Goal: Check status: Check status

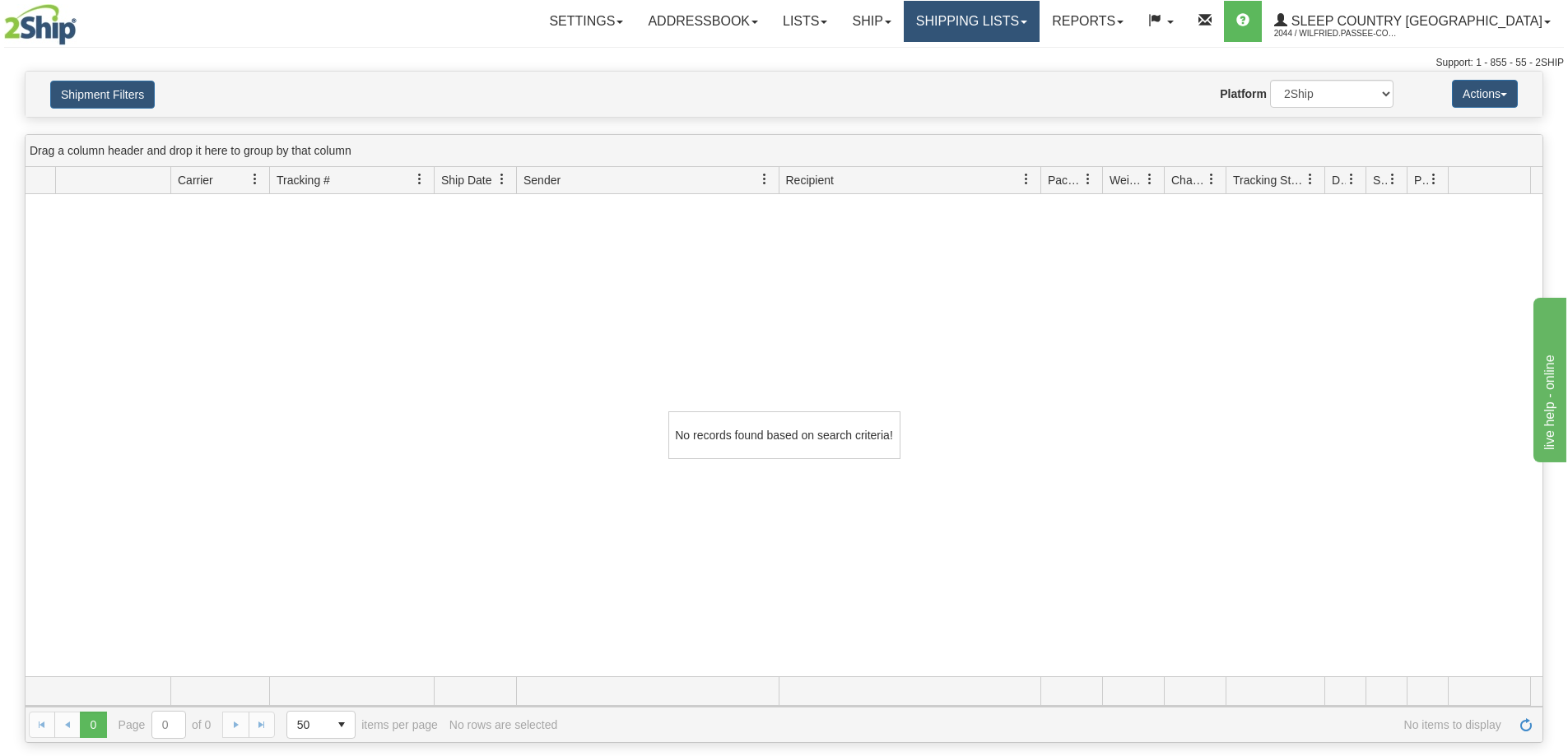
click at [1040, 11] on link "Shipping lists" at bounding box center [972, 21] width 136 height 41
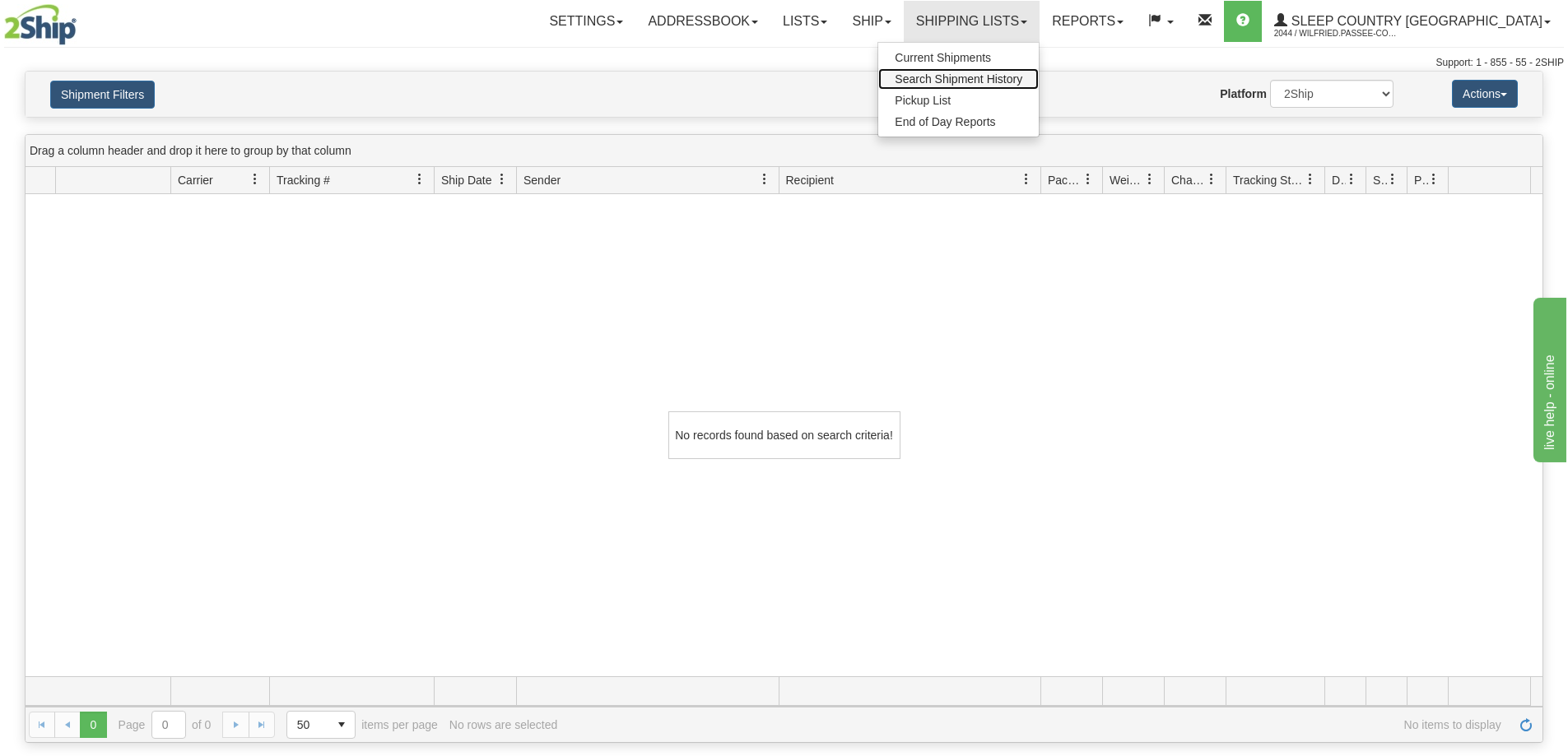
click at [1022, 82] on span "Search Shipment History" at bounding box center [958, 79] width 128 height 13
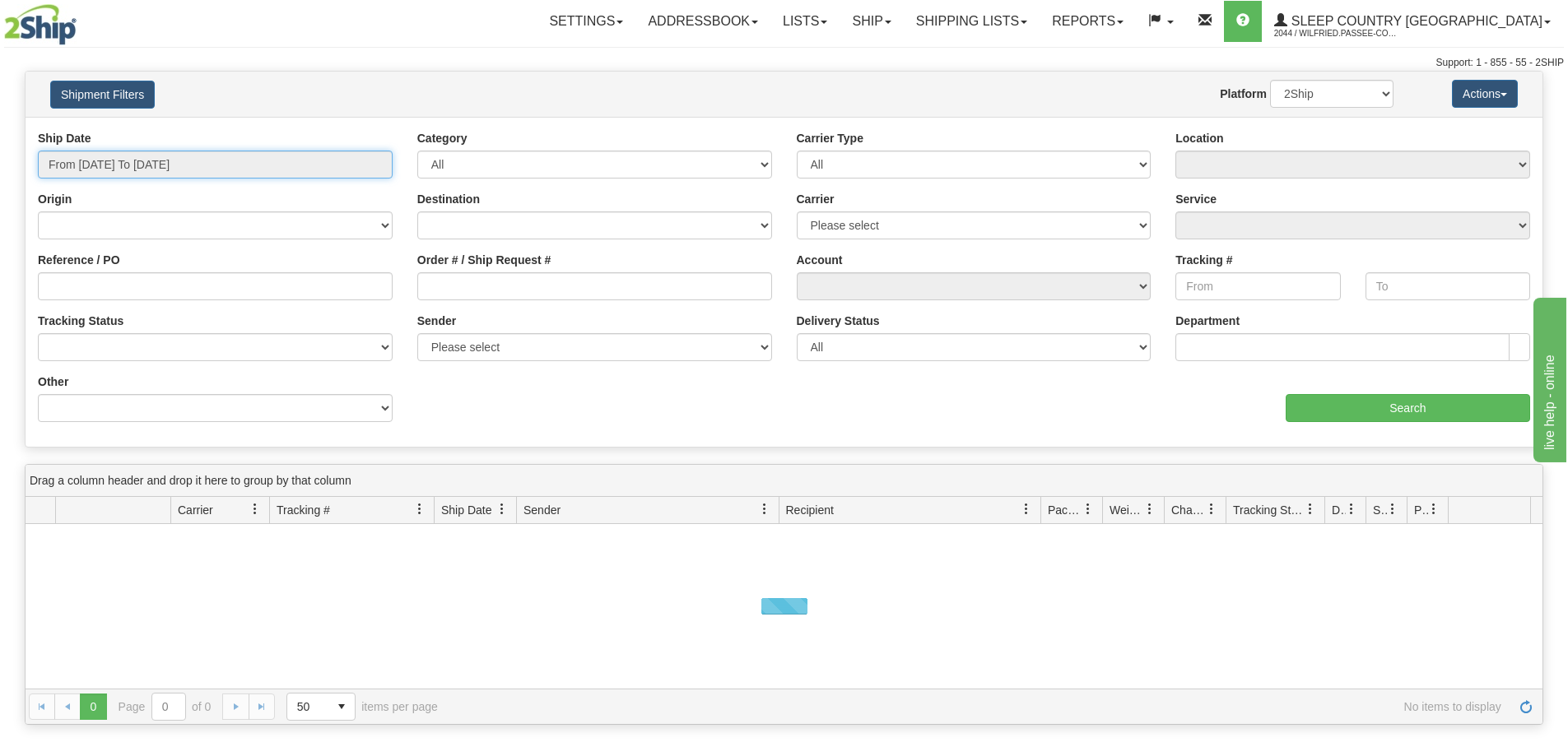
click at [160, 151] on input "From [DATE] To [DATE]" at bounding box center [215, 165] width 355 height 28
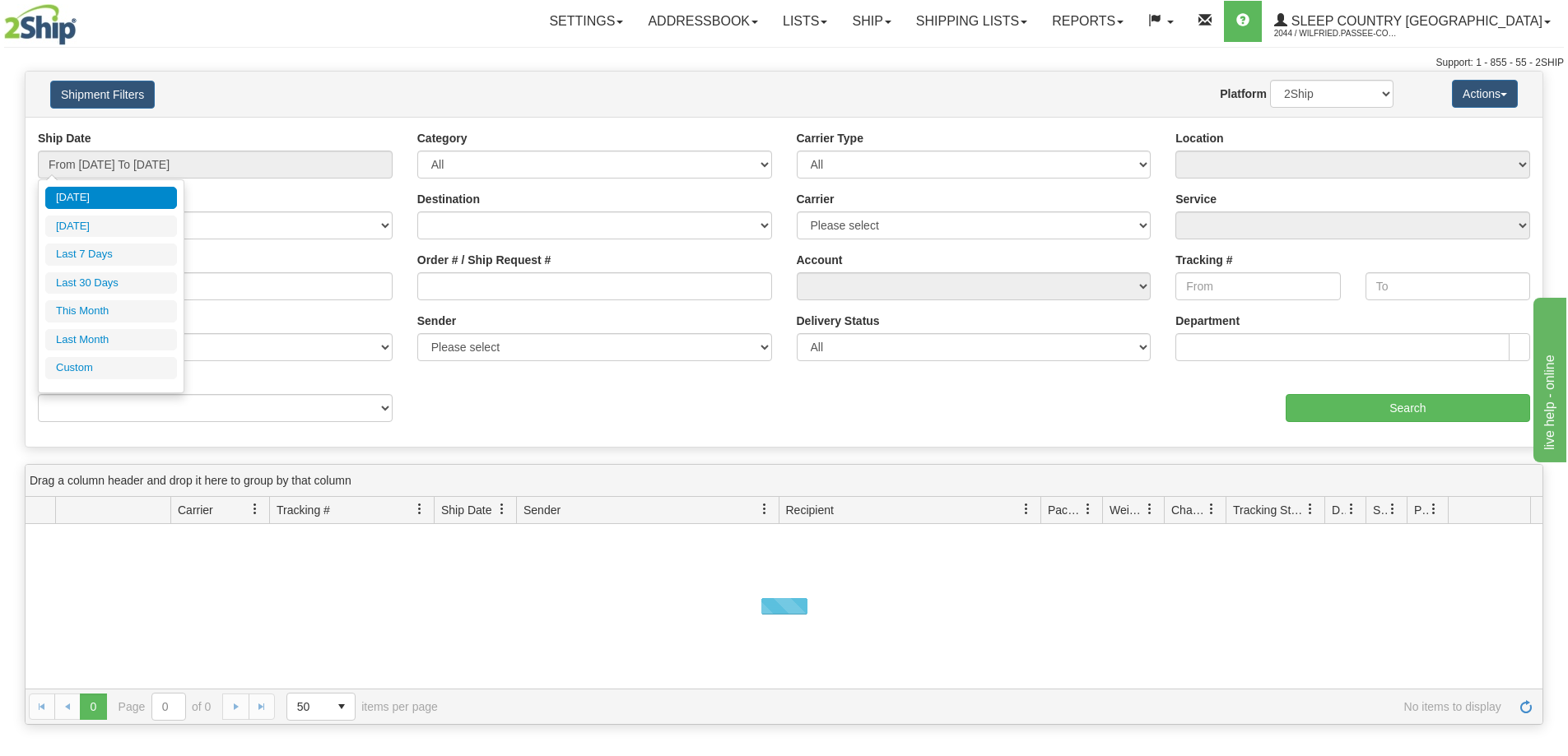
click at [123, 279] on li "Last 30 Days" at bounding box center [110, 283] width 132 height 22
type input "From [DATE] To [DATE]"
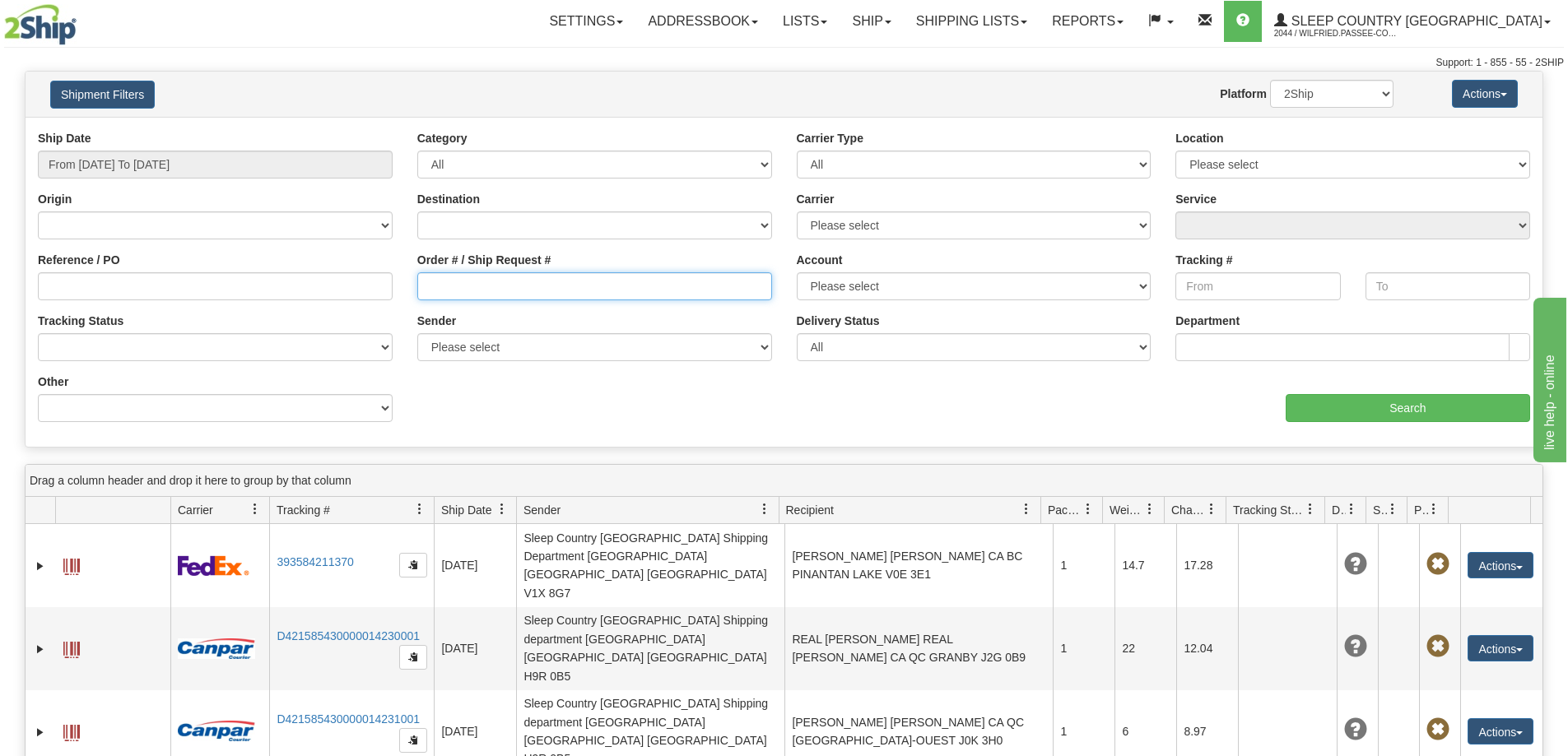
click at [463, 283] on input "Order # / Ship Request #" at bounding box center [595, 286] width 355 height 28
paste input "9002I120099"
type input "9002I120099"
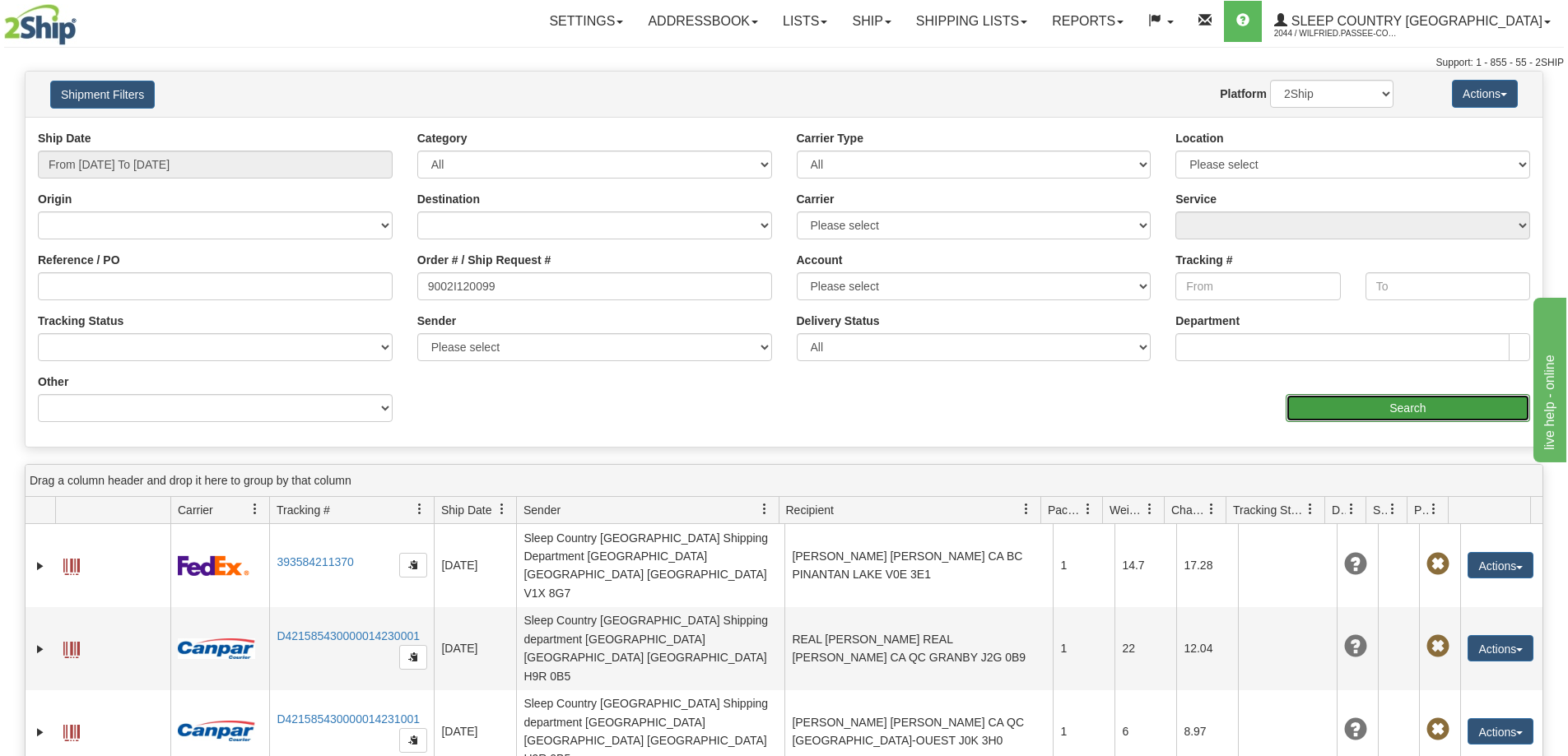
click at [1346, 413] on input "Search" at bounding box center [1408, 407] width 245 height 28
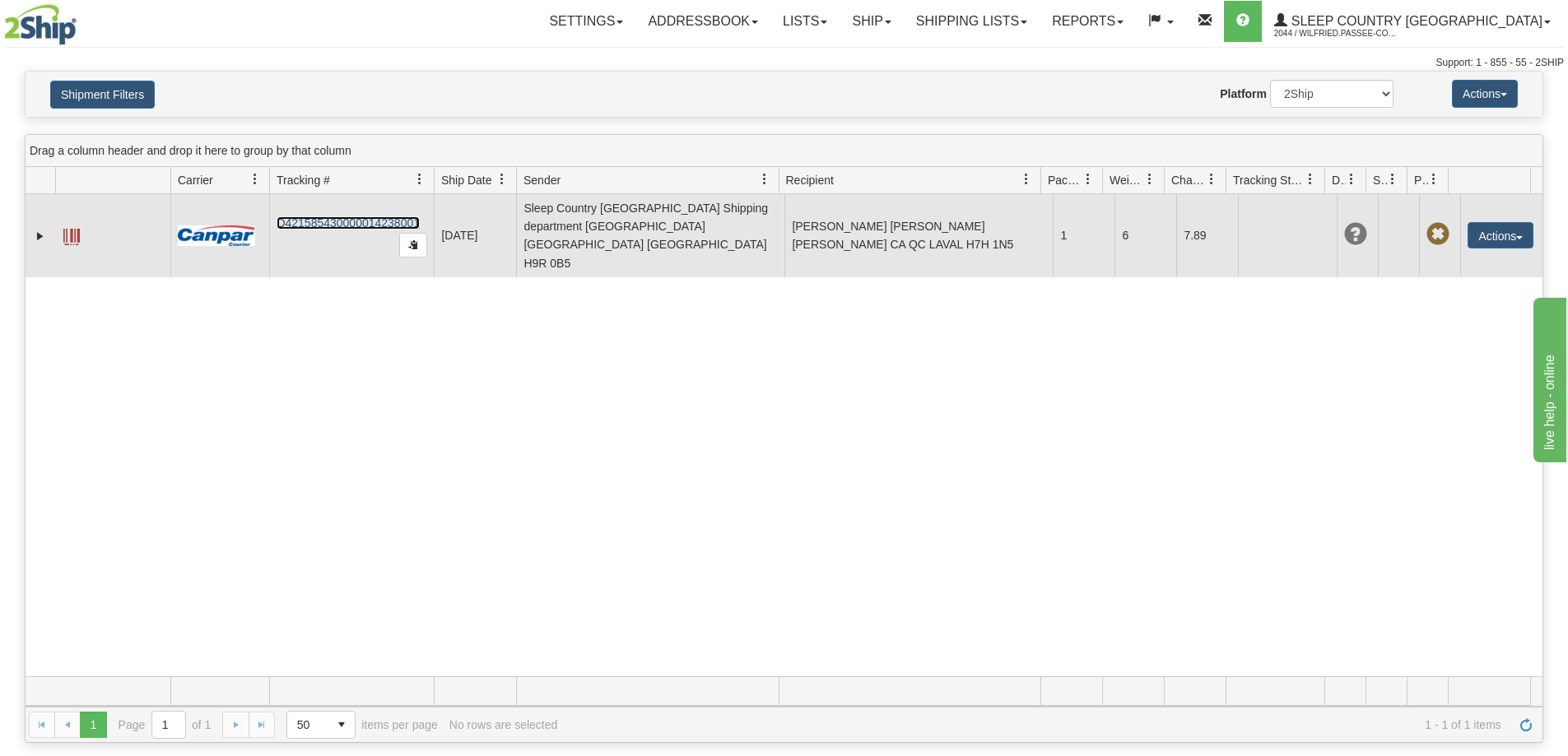
click at [303, 216] on link "D421585430000014238001" at bounding box center [349, 223] width 144 height 13
